Goal: Transaction & Acquisition: Download file/media

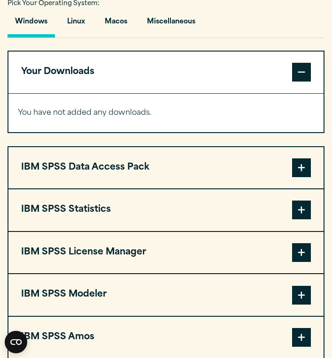
scroll to position [682, 0]
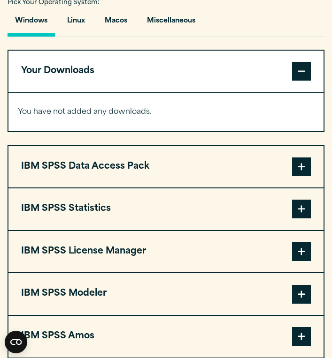
click at [294, 203] on span at bounding box center [301, 209] width 19 height 19
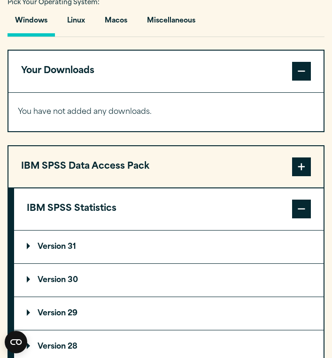
scroll to position [795, 0]
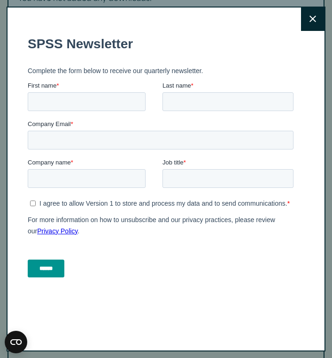
click at [314, 25] on button "Close" at bounding box center [312, 19] width 23 height 23
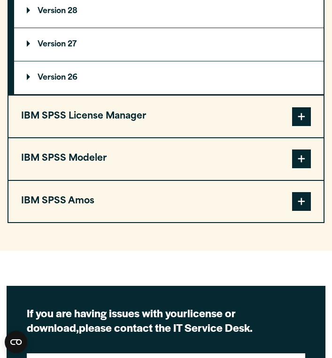
scroll to position [1026, 0]
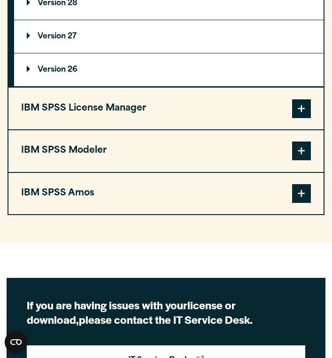
click at [154, 99] on button "IBM SPSS License Manager" at bounding box center [165, 109] width 315 height 42
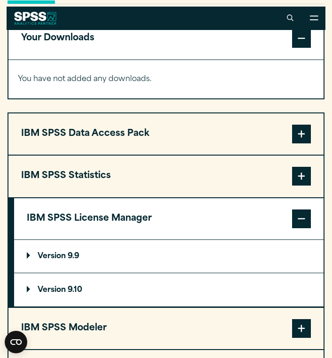
scroll to position [711, 0]
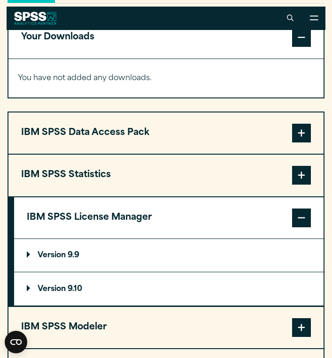
click at [159, 173] on button "IBM SPSS Statistics" at bounding box center [165, 176] width 315 height 42
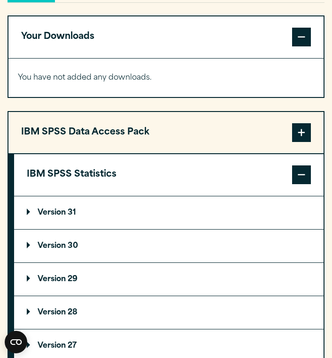
scroll to position [718, 0]
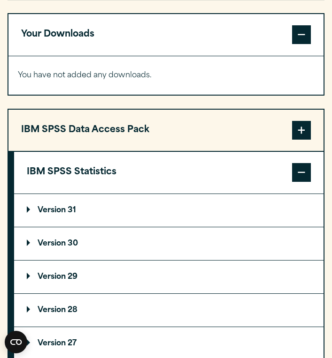
click at [73, 213] on p "Version 31" at bounding box center [51, 211] width 49 height 8
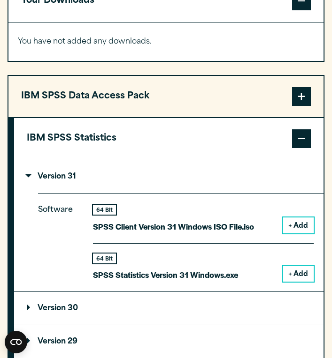
scroll to position [755, 0]
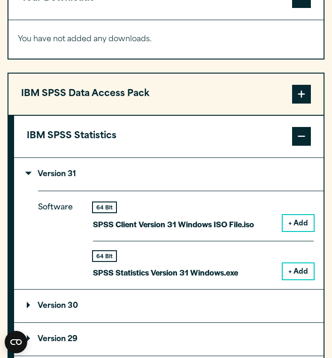
click at [290, 275] on button "+ Add" at bounding box center [297, 272] width 31 height 16
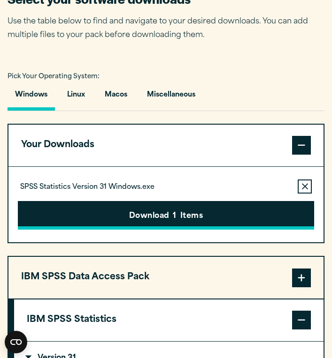
scroll to position [621, 0]
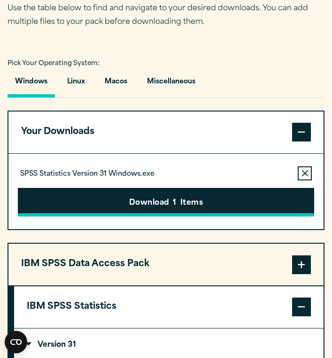
click at [185, 197] on button "Download 1 Items" at bounding box center [166, 202] width 296 height 29
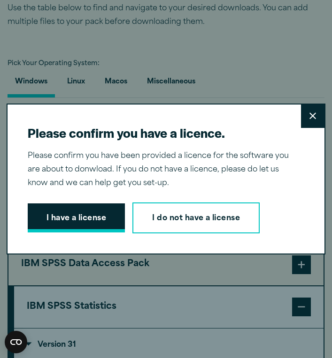
click at [102, 214] on button "I have a license" at bounding box center [77, 218] width 98 height 29
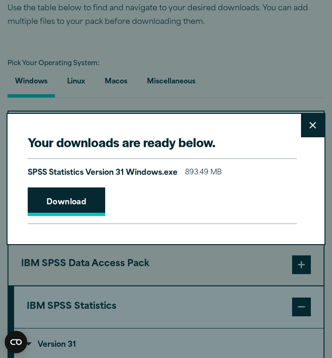
click at [93, 196] on link "Download" at bounding box center [67, 202] width 78 height 29
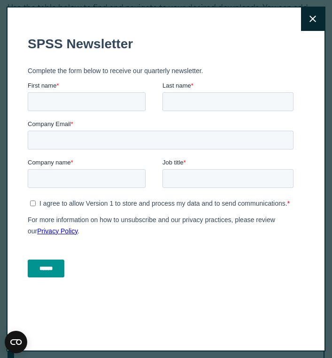
scroll to position [3, 0]
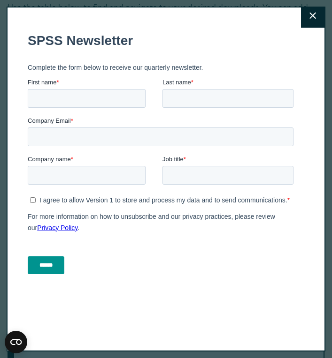
click at [304, 18] on button "Close" at bounding box center [312, 15] width 23 height 23
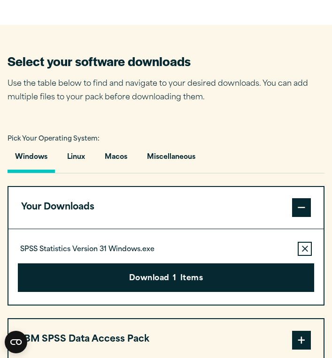
scroll to position [548, 0]
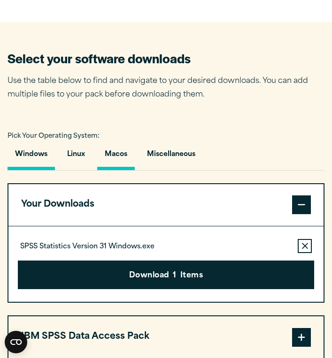
click at [124, 154] on button "Macos" at bounding box center [116, 157] width 38 height 27
click at [127, 161] on button "Macos" at bounding box center [116, 157] width 38 height 27
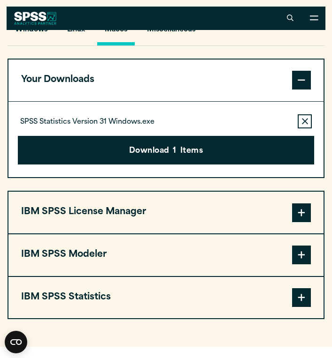
scroll to position [671, 0]
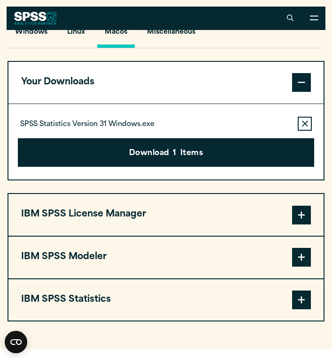
click at [164, 287] on button "IBM SPSS Statistics" at bounding box center [165, 301] width 315 height 42
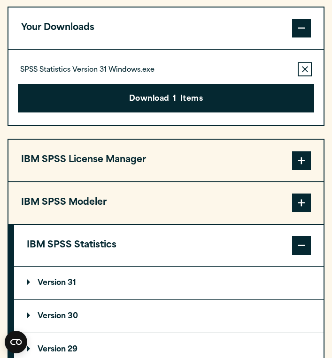
click at [164, 287] on summary "Version 31" at bounding box center [168, 283] width 309 height 33
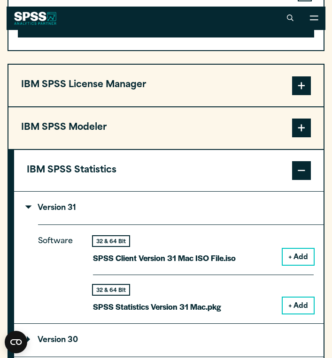
scroll to position [800, 0]
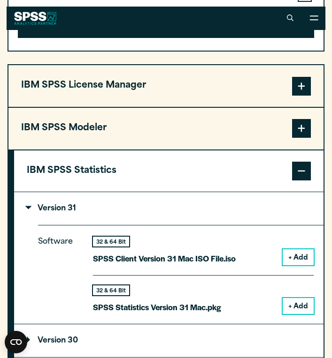
click at [287, 298] on button "+ Add" at bounding box center [297, 306] width 31 height 16
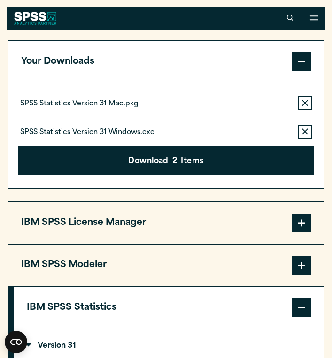
scroll to position [686, 0]
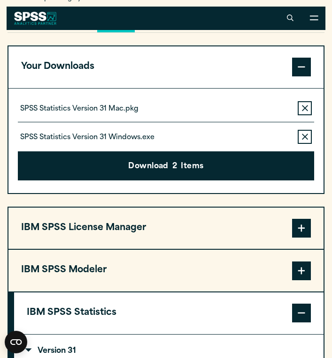
click at [301, 133] on button "Remove this item from your software download list" at bounding box center [304, 137] width 14 height 14
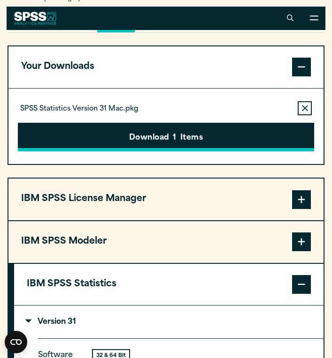
click at [237, 132] on button "Download 1 Items" at bounding box center [166, 137] width 296 height 29
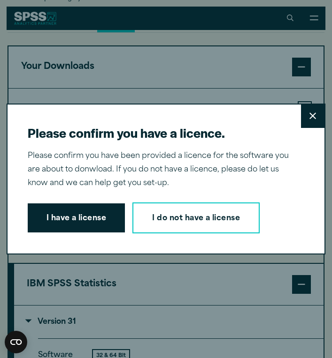
click at [89, 216] on button "I have a license" at bounding box center [77, 218] width 98 height 29
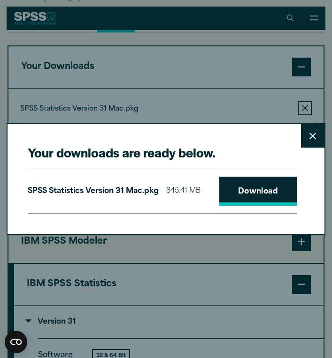
click at [266, 192] on link "Download" at bounding box center [258, 191] width 78 height 29
click at [309, 134] on icon at bounding box center [312, 136] width 7 height 7
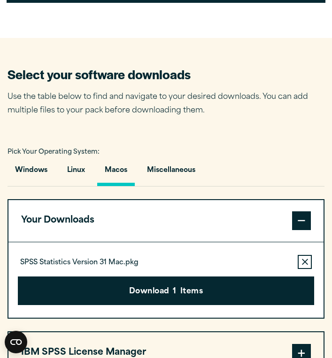
scroll to position [533, 0]
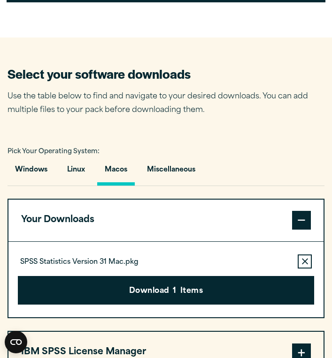
click at [121, 165] on button "Macos" at bounding box center [116, 172] width 38 height 27
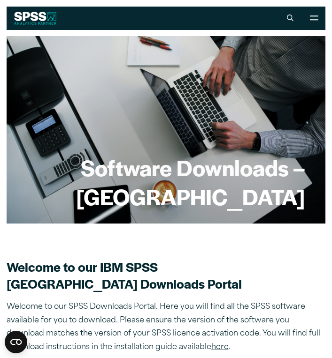
scroll to position [0, 0]
